Goal: Check status

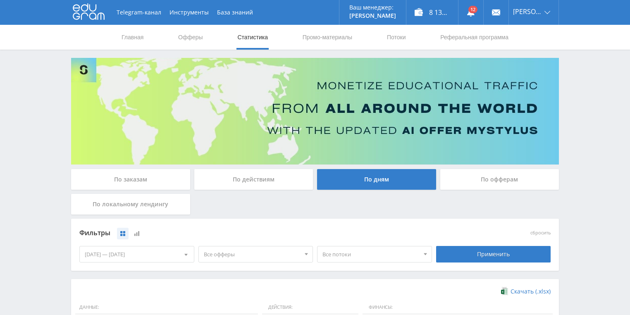
scroll to position [199, 0]
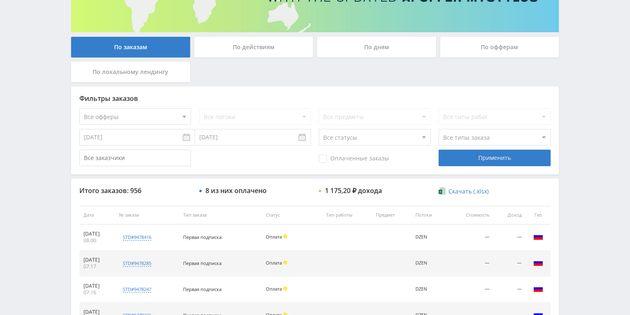
click at [243, 54] on div "По действиям" at bounding box center [253, 47] width 119 height 21
click at [0, 0] on input "По действиям" at bounding box center [0, 0] width 0 height 0
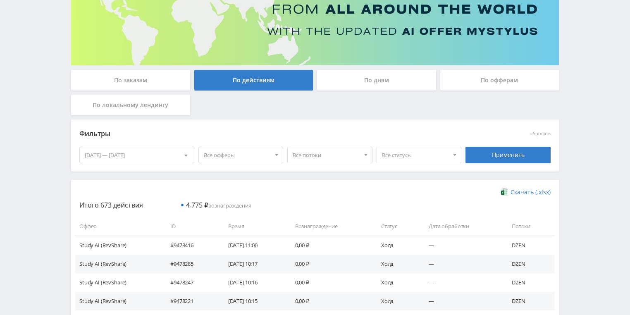
click at [345, 76] on div "По дням" at bounding box center [376, 80] width 119 height 21
click at [0, 0] on input "По дням" at bounding box center [0, 0] width 0 height 0
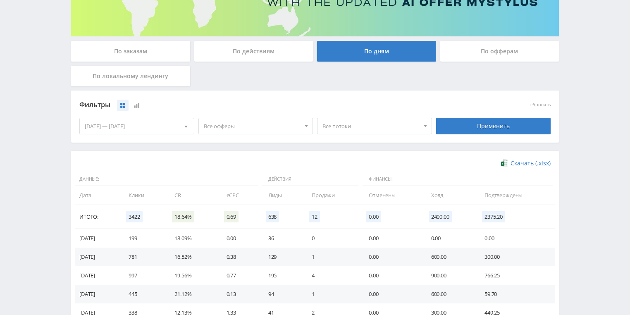
scroll to position [165, 0]
